Goal: Information Seeking & Learning: Learn about a topic

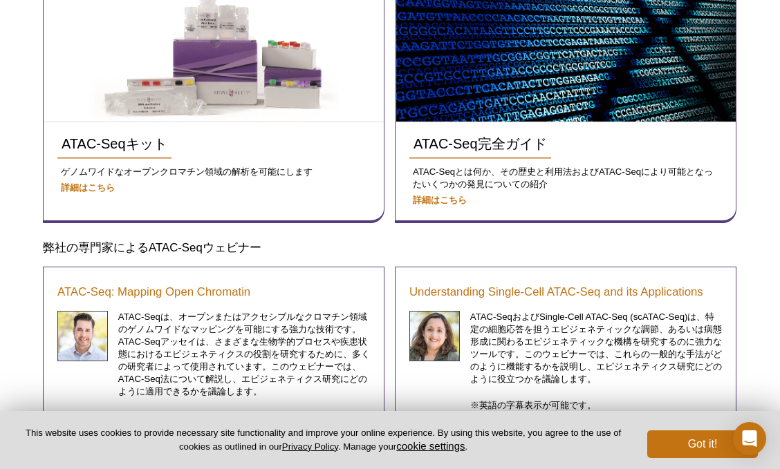
scroll to position [498, 0]
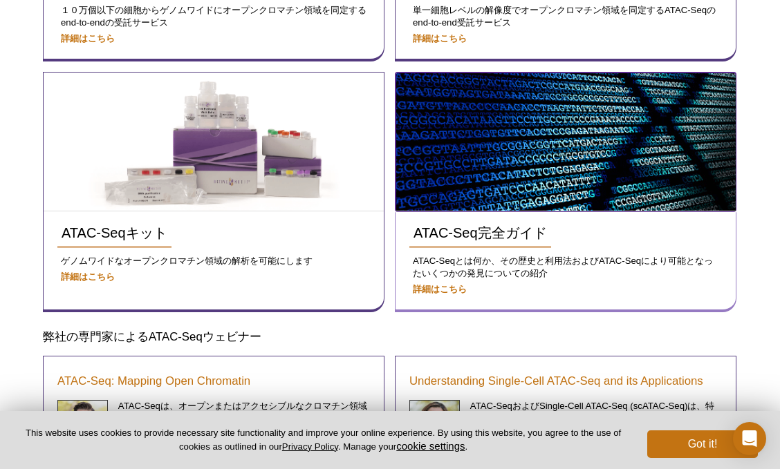
click at [437, 187] on img at bounding box center [565, 142] width 339 height 138
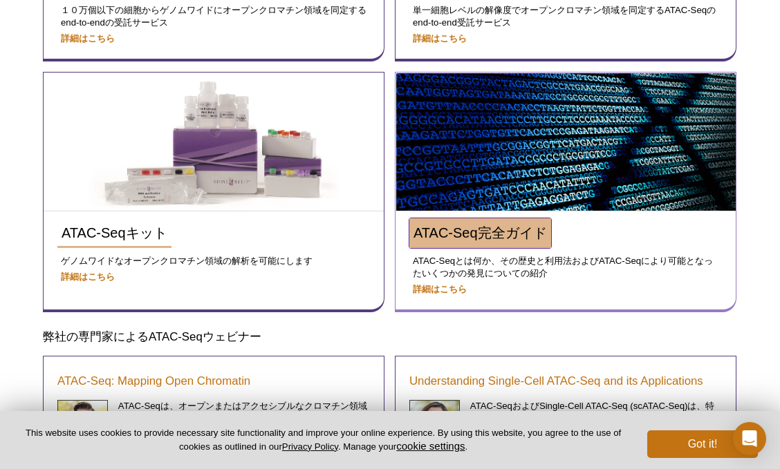
click at [460, 234] on span "ATAC-Seq完全ガイド" at bounding box center [479, 232] width 133 height 15
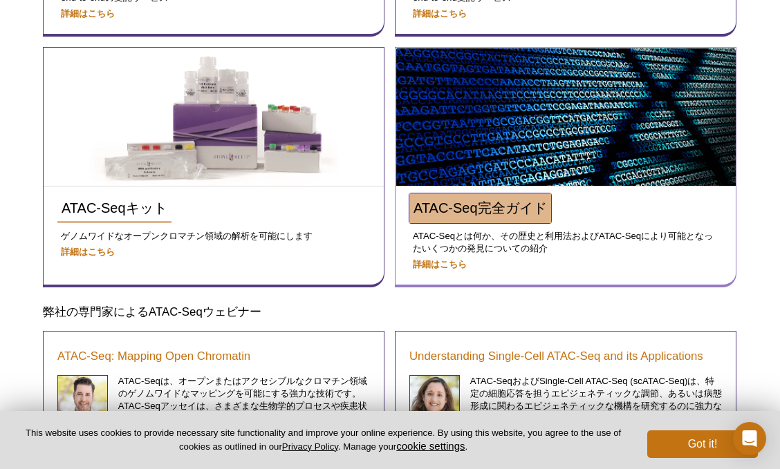
scroll to position [525, 0]
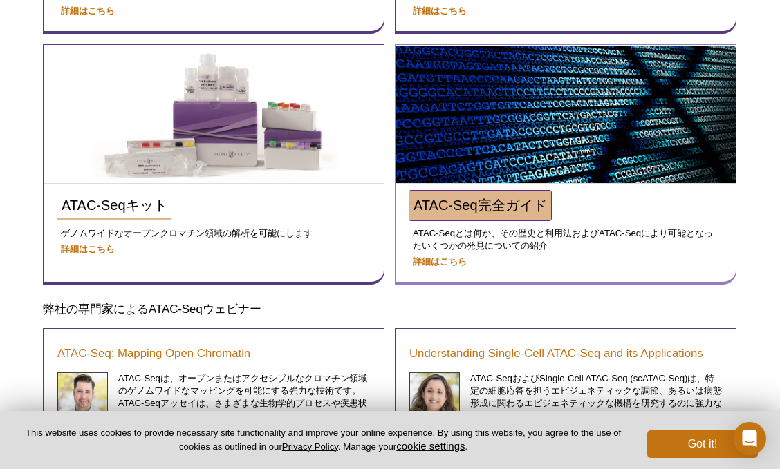
click at [498, 208] on span "ATAC-Seq完全ガイド" at bounding box center [479, 205] width 133 height 15
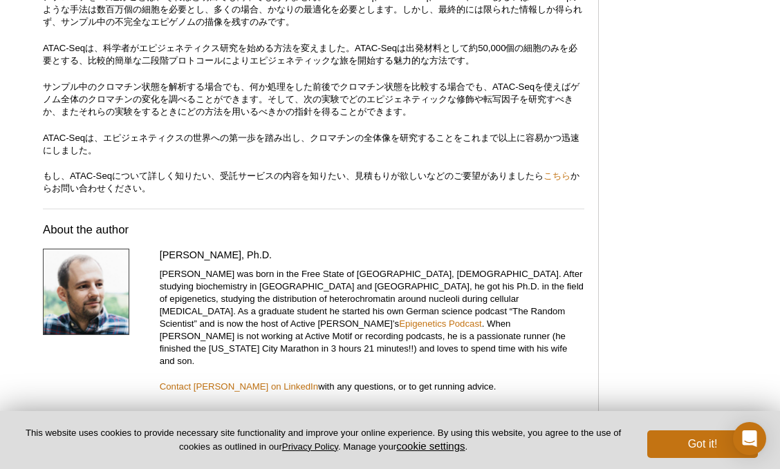
scroll to position [4119, 0]
